Goal: Task Accomplishment & Management: Manage account settings

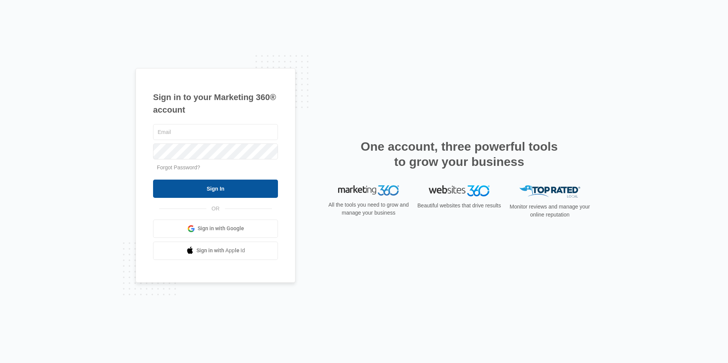
type input "[EMAIL_ADDRESS][DOMAIN_NAME]"
click at [217, 190] on input "Sign In" at bounding box center [215, 189] width 125 height 18
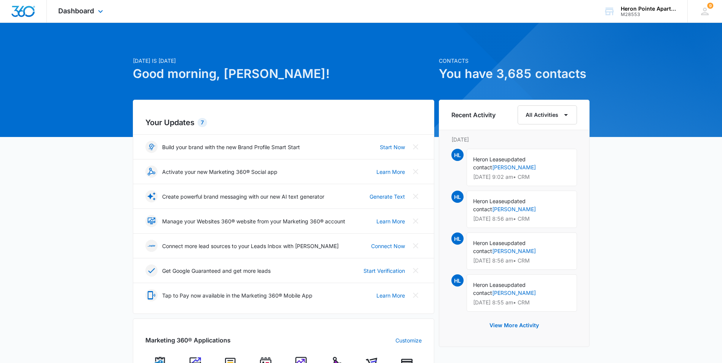
click at [78, 6] on div "Dashboard Apps Reputation Websites Forms CRM Email Social Shop Payments POS Con…" at bounding box center [82, 11] width 70 height 22
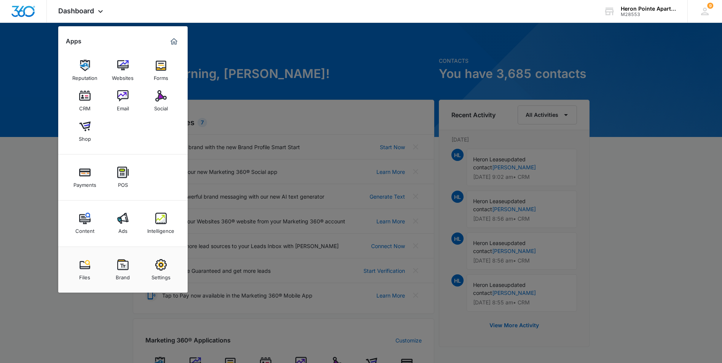
click at [84, 104] on div "CRM" at bounding box center [84, 107] width 11 height 10
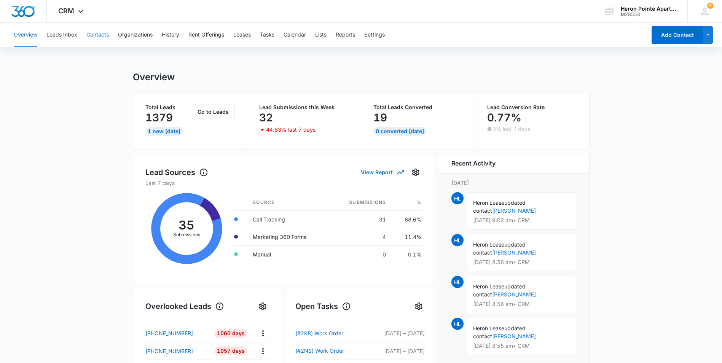
click at [96, 38] on button "Contacts" at bounding box center [97, 35] width 22 height 24
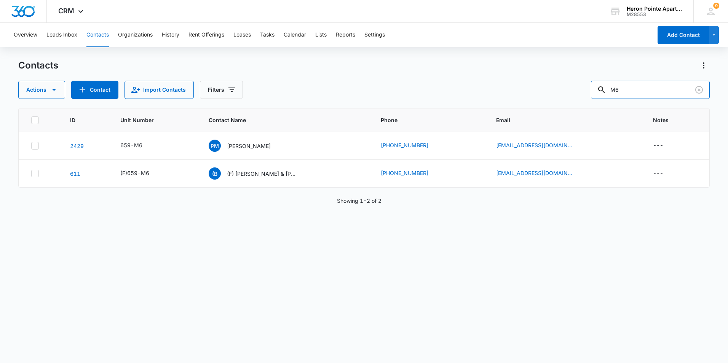
drag, startPoint x: 652, startPoint y: 93, endPoint x: 592, endPoint y: 93, distance: 59.8
click at [592, 93] on div "Actions Contact Import Contacts Filters M6" at bounding box center [363, 90] width 691 height 18
type input "2g7"
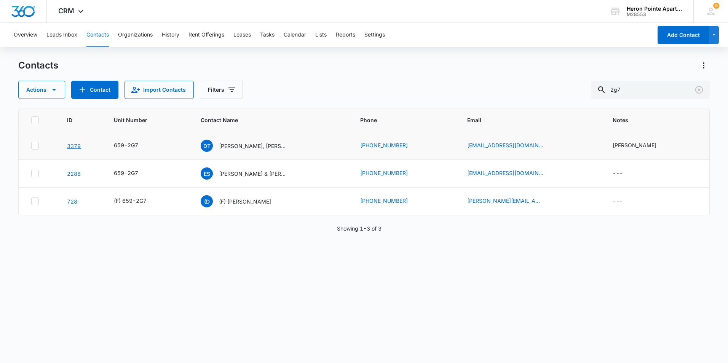
click at [74, 148] on link "3379" at bounding box center [74, 146] width 14 height 6
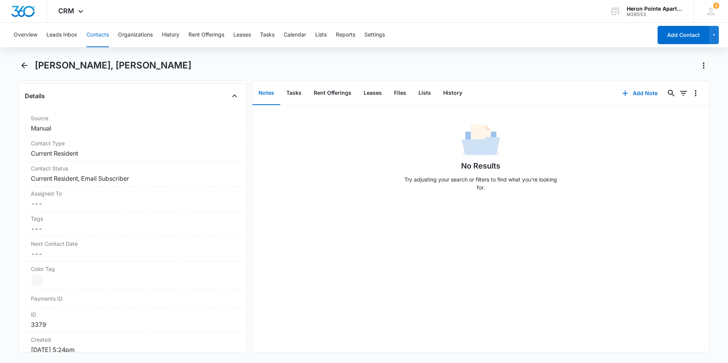
scroll to position [267, 0]
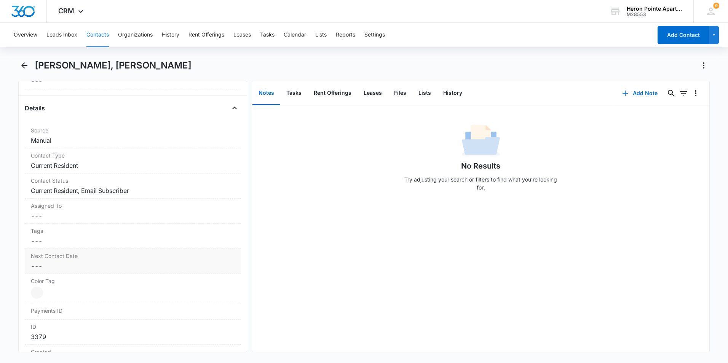
click at [94, 253] on label "Next Contact Date" at bounding box center [133, 256] width 204 height 8
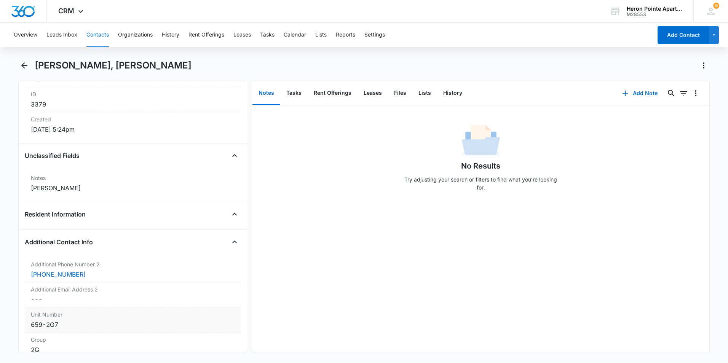
scroll to position [609, 0]
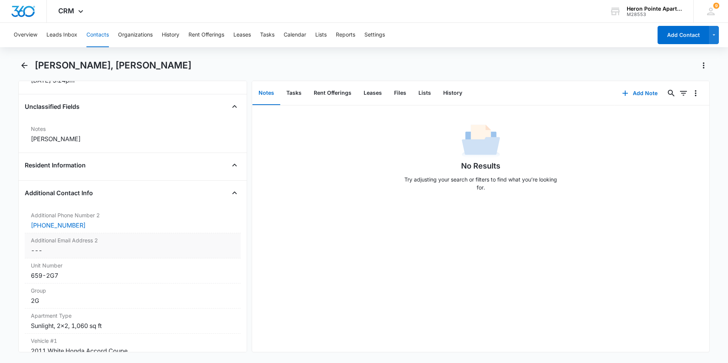
click at [70, 251] on dd "Cancel Save Changes ---" at bounding box center [133, 250] width 204 height 9
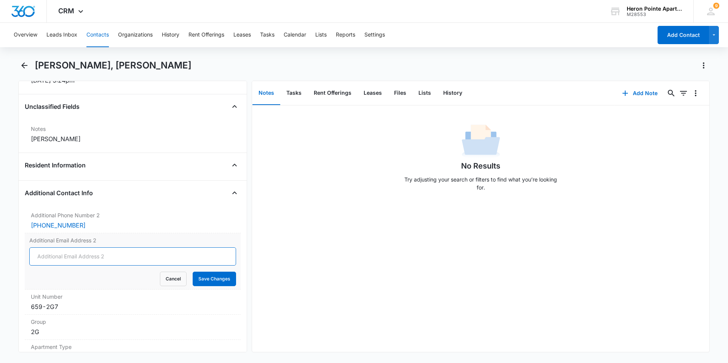
click at [56, 258] on input "Additional Email Address 2" at bounding box center [132, 257] width 207 height 18
paste input "Kraynam@aol.com"
type input "Kraynam@aol.com"
click at [213, 281] on button "Save Changes" at bounding box center [214, 279] width 43 height 14
